Goal: Task Accomplishment & Management: Manage account settings

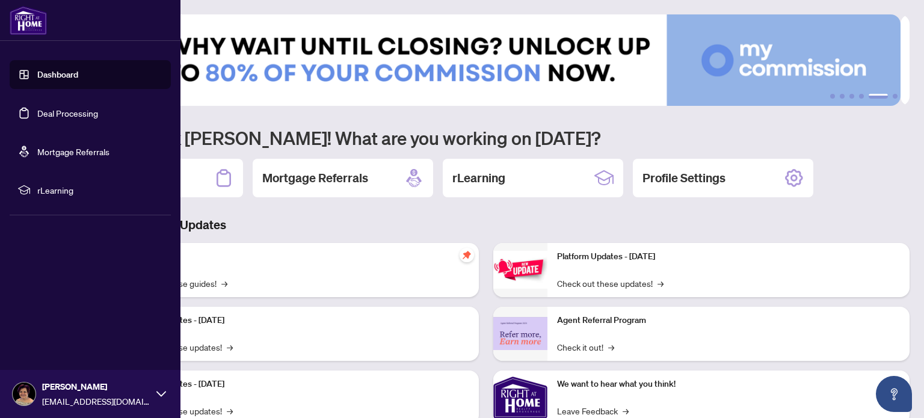
click at [50, 111] on link "Deal Processing" at bounding box center [67, 113] width 61 height 11
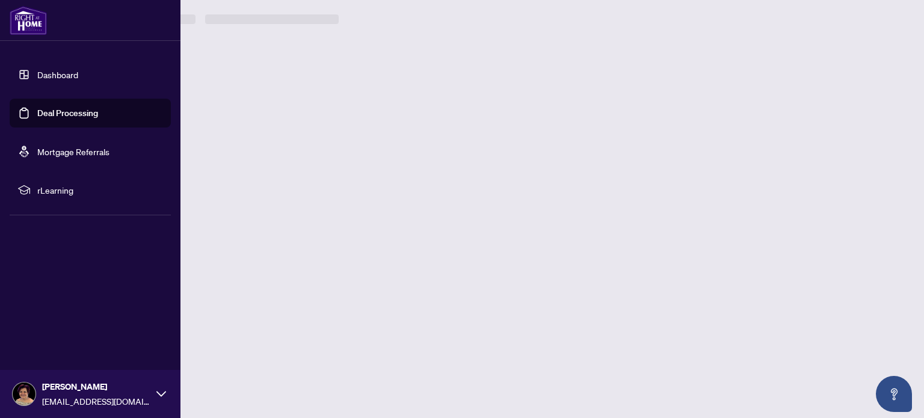
click at [50, 111] on link "Deal Processing" at bounding box center [67, 113] width 61 height 11
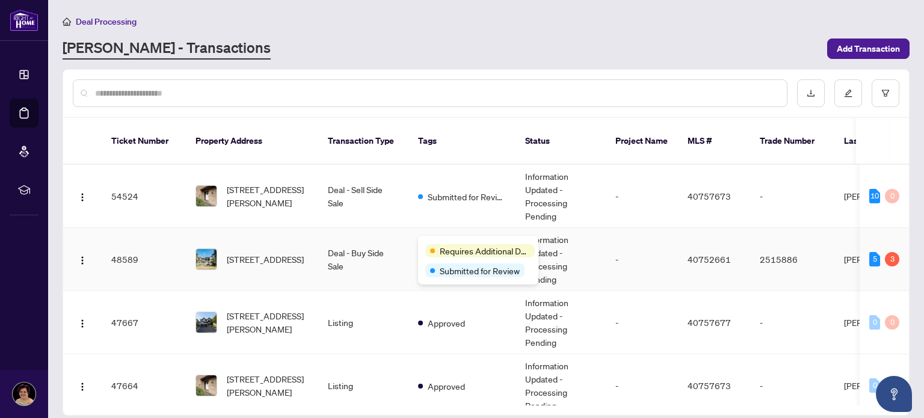
click at [453, 245] on span "Requires Additional Docs" at bounding box center [485, 250] width 90 height 13
click at [448, 254] on span "Requires Additional Docs" at bounding box center [485, 250] width 90 height 13
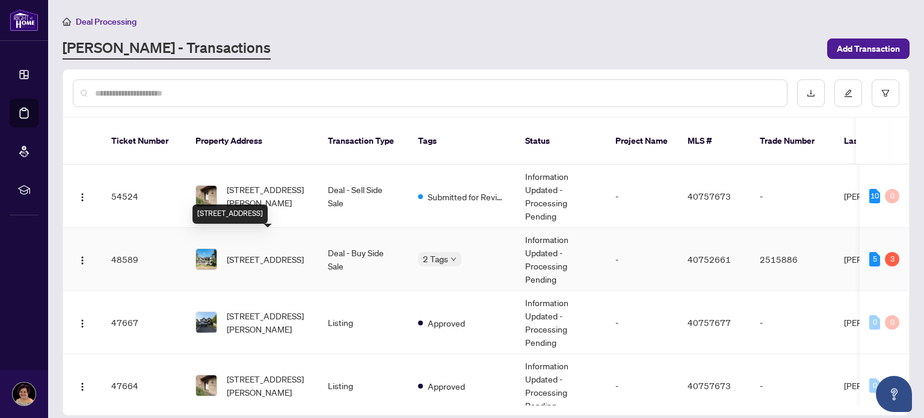
click at [256, 253] on span "[STREET_ADDRESS]" at bounding box center [265, 259] width 77 height 13
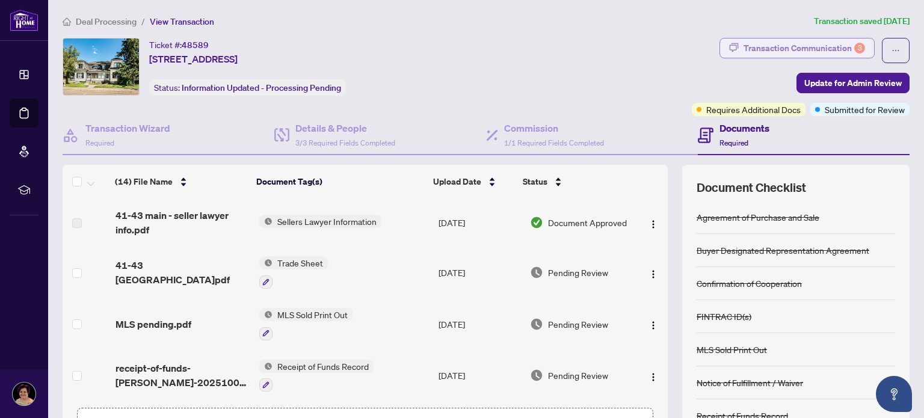
click at [775, 50] on div "Transaction Communication 3" at bounding box center [805, 48] width 122 height 19
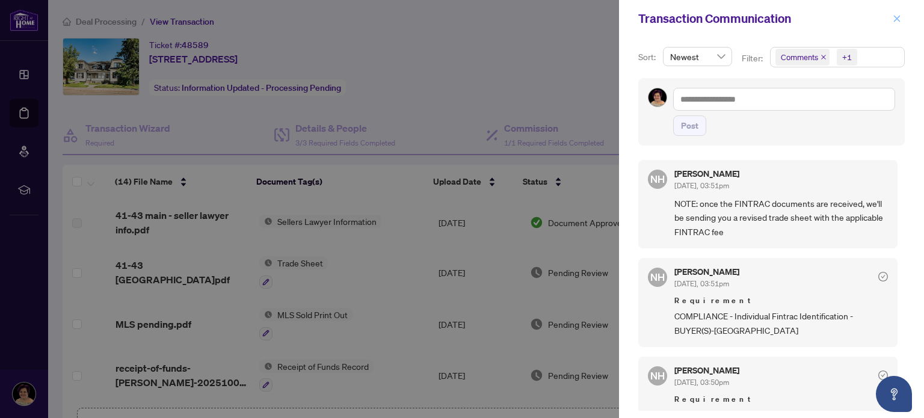
click at [898, 19] on icon "close" at bounding box center [897, 18] width 8 height 8
